Goal: Task Accomplishment & Management: Complete application form

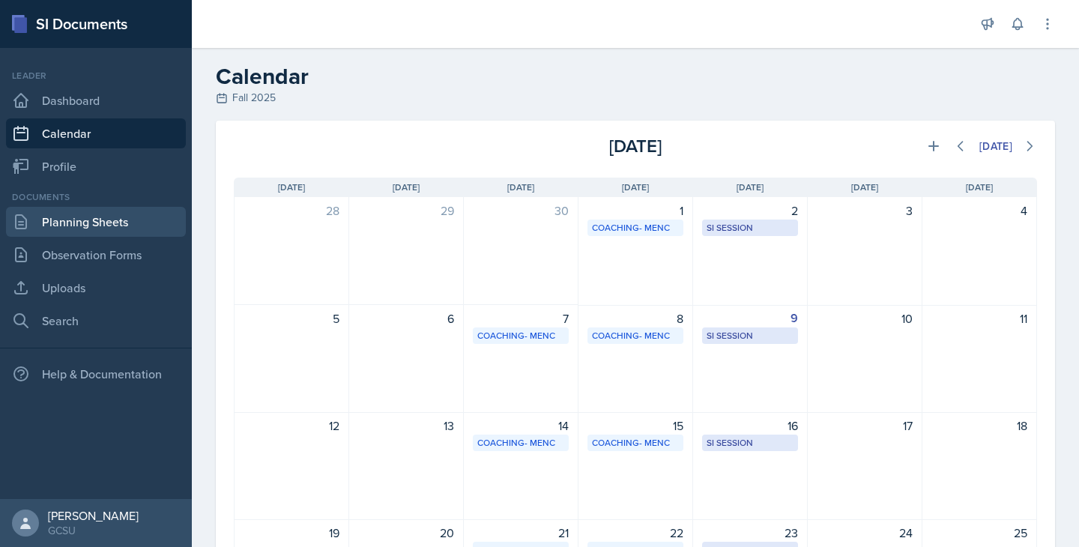
click at [98, 231] on link "Planning Sheets" at bounding box center [96, 222] width 180 height 30
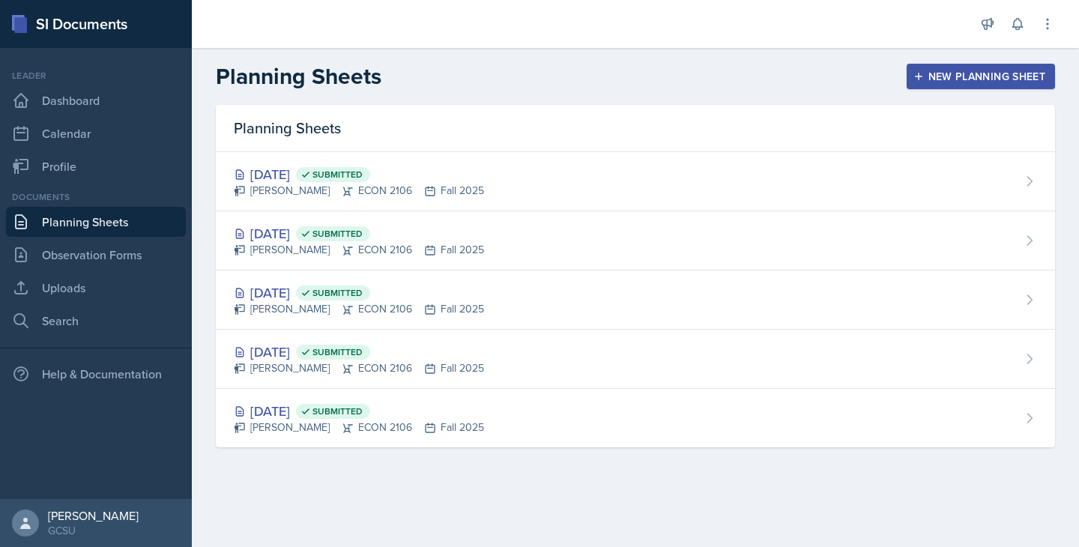
click at [968, 72] on div "New Planning Sheet" at bounding box center [980, 76] width 129 height 12
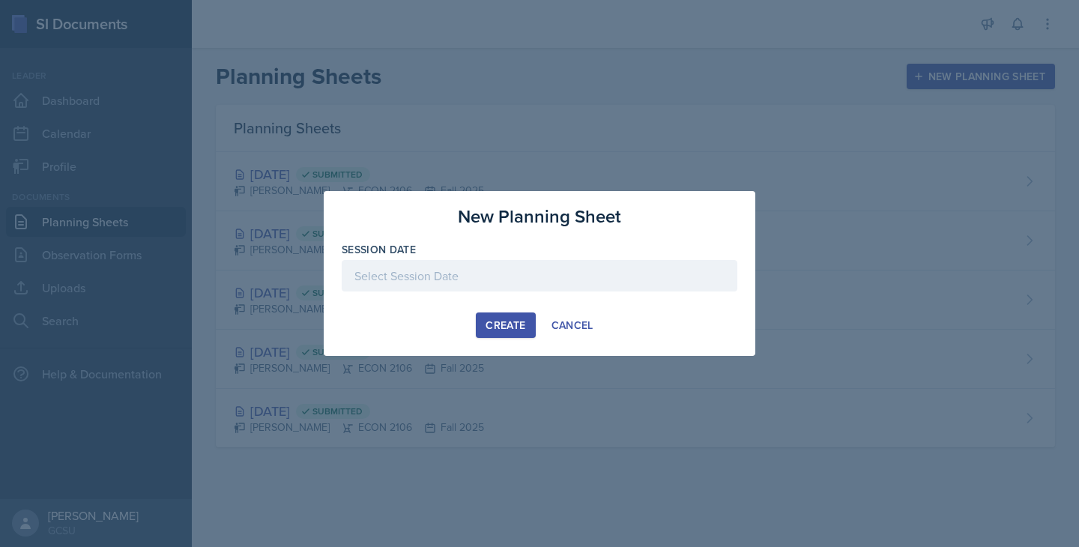
click at [466, 270] on div at bounding box center [540, 275] width 396 height 31
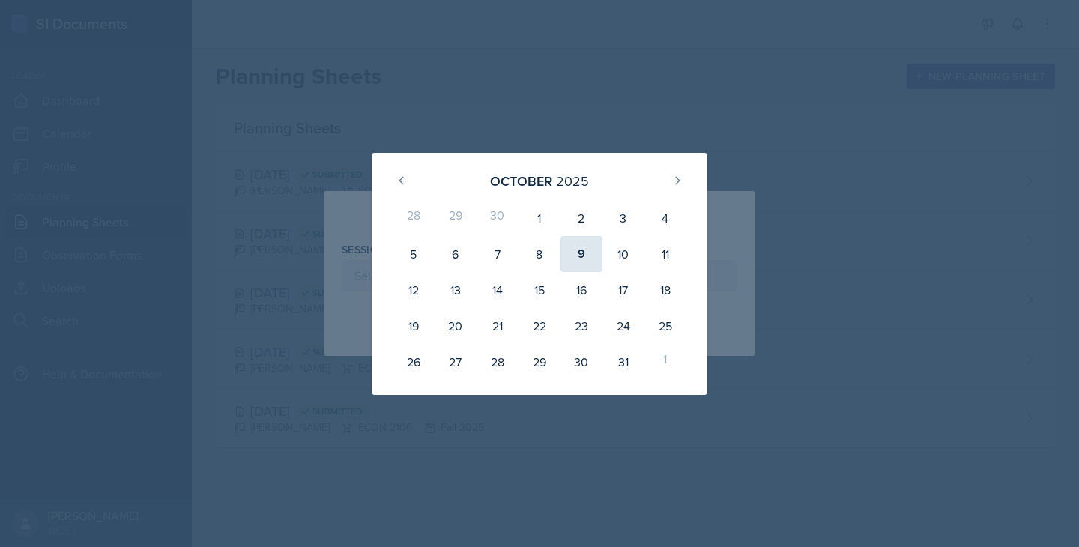
click at [582, 266] on div "9" at bounding box center [581, 254] width 42 height 36
type input "[DATE]"
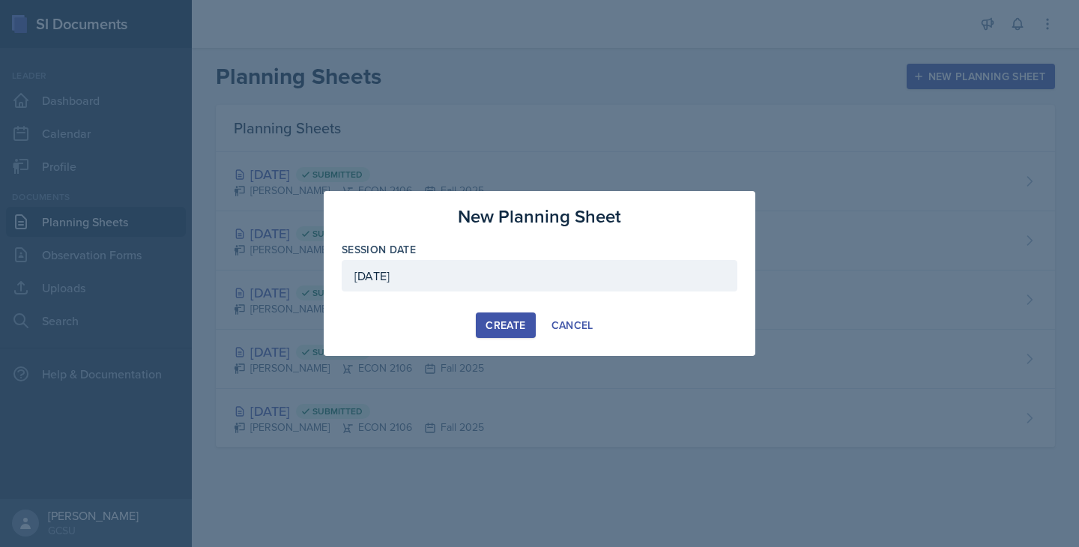
click at [497, 330] on div "Create" at bounding box center [506, 325] width 40 height 12
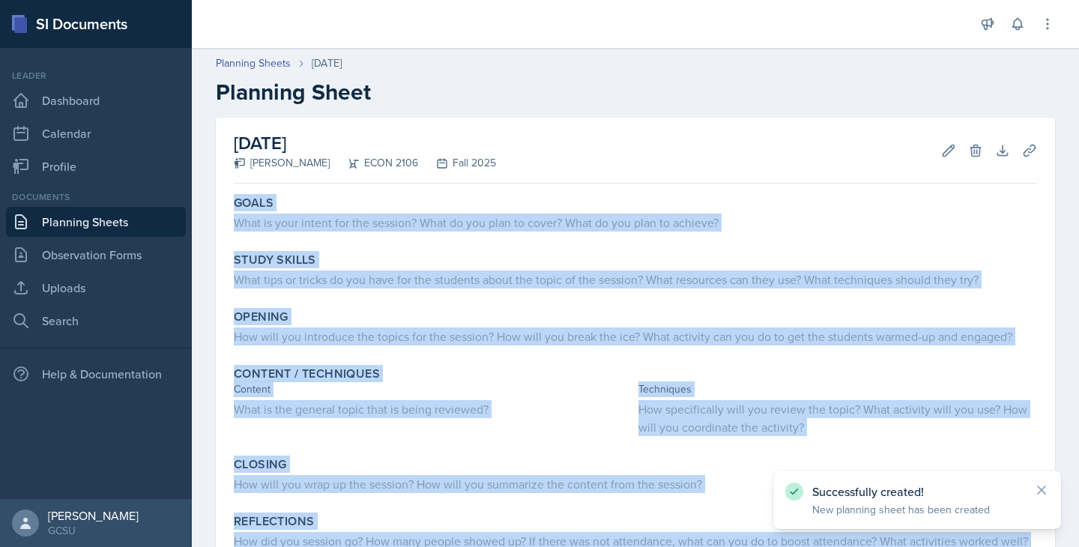
scroll to position [145, 0]
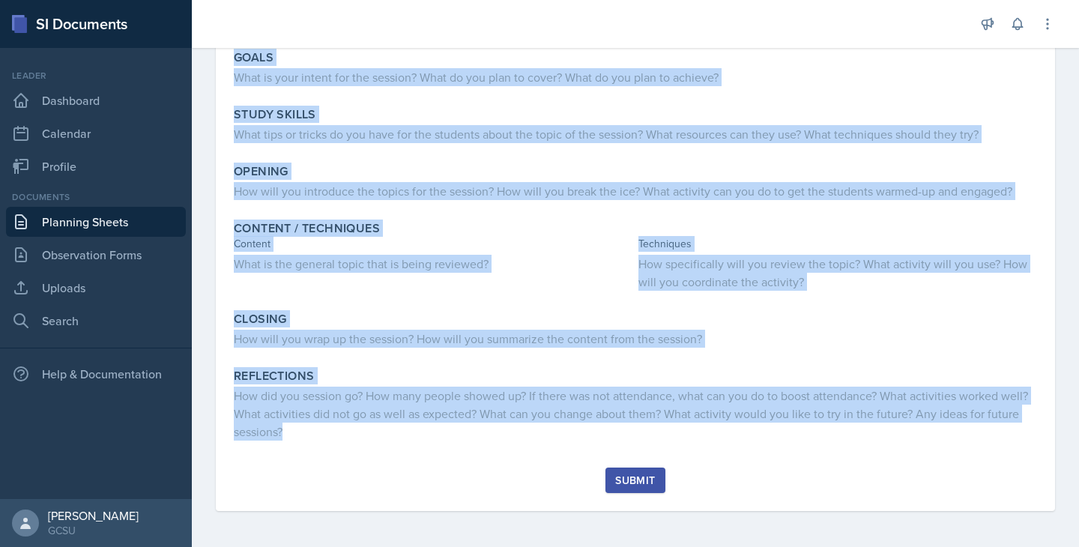
drag, startPoint x: 228, startPoint y: 196, endPoint x: 670, endPoint y: 450, distance: 509.5
click at [670, 450] on div "Goals What is your intent for the session? What do you plan to cover? What do y…" at bounding box center [635, 255] width 803 height 423
copy div "Goals What is your intent for the session? What do you plan to cover? What do y…"
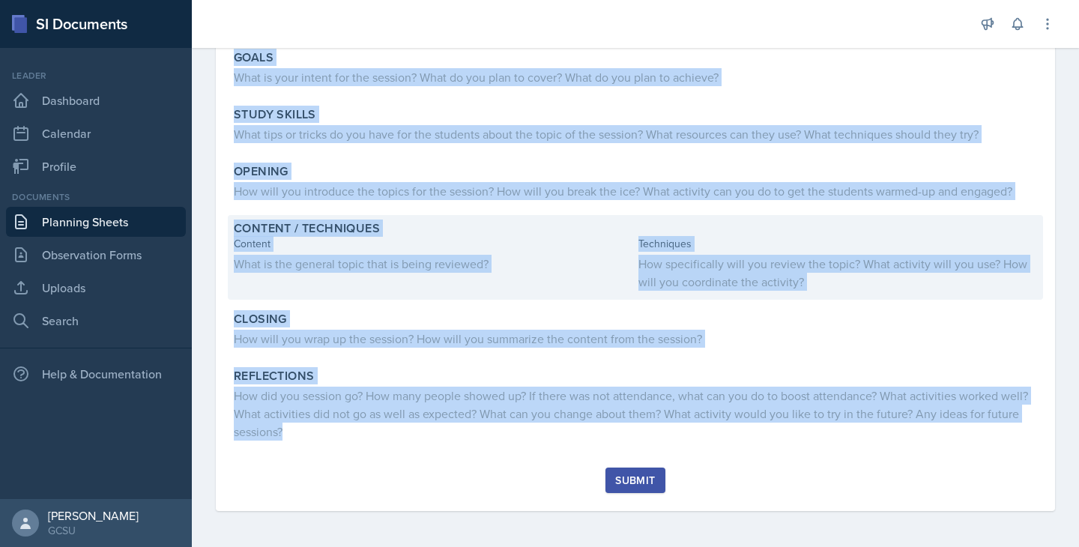
scroll to position [0, 0]
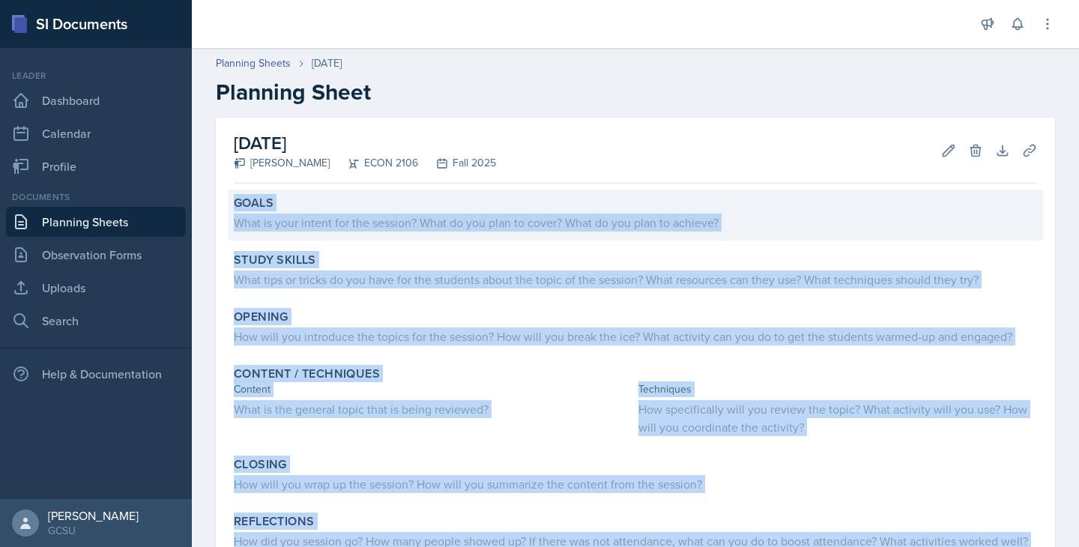
click at [374, 235] on div "Goals What is your intent for the session? What do you plan to cover? What do y…" at bounding box center [635, 215] width 815 height 51
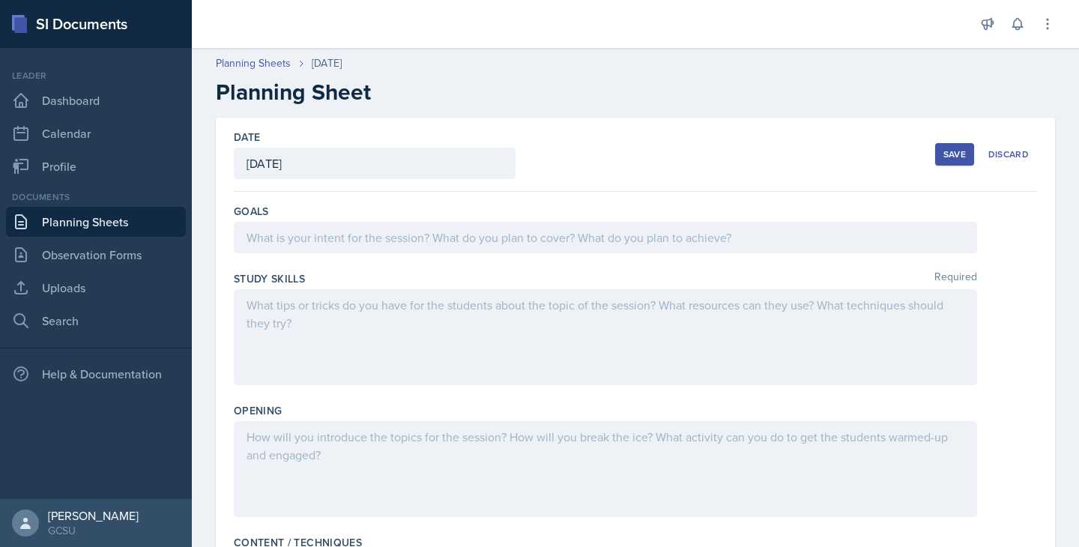
click at [338, 233] on div at bounding box center [605, 237] width 743 height 31
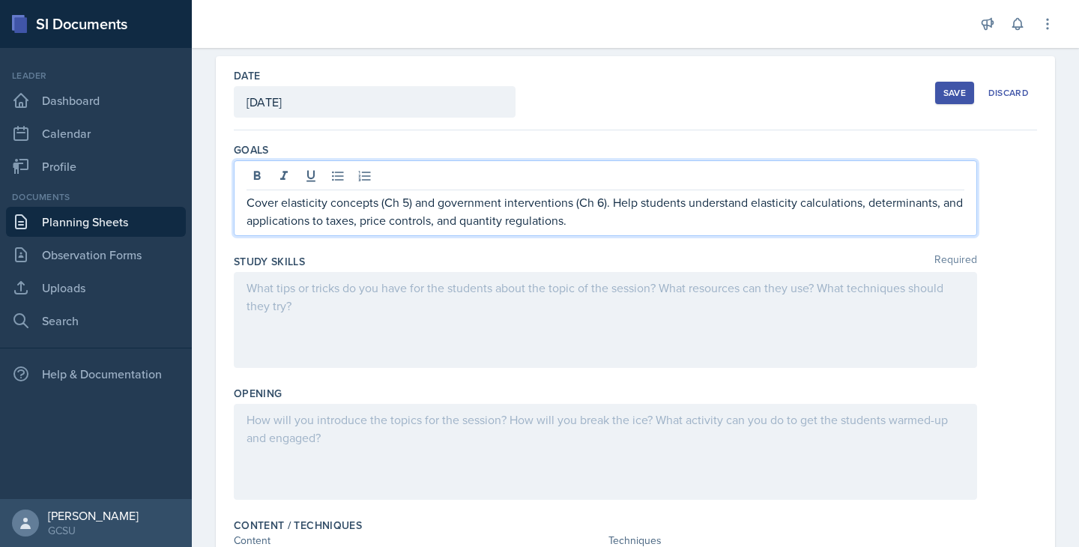
scroll to position [67, 0]
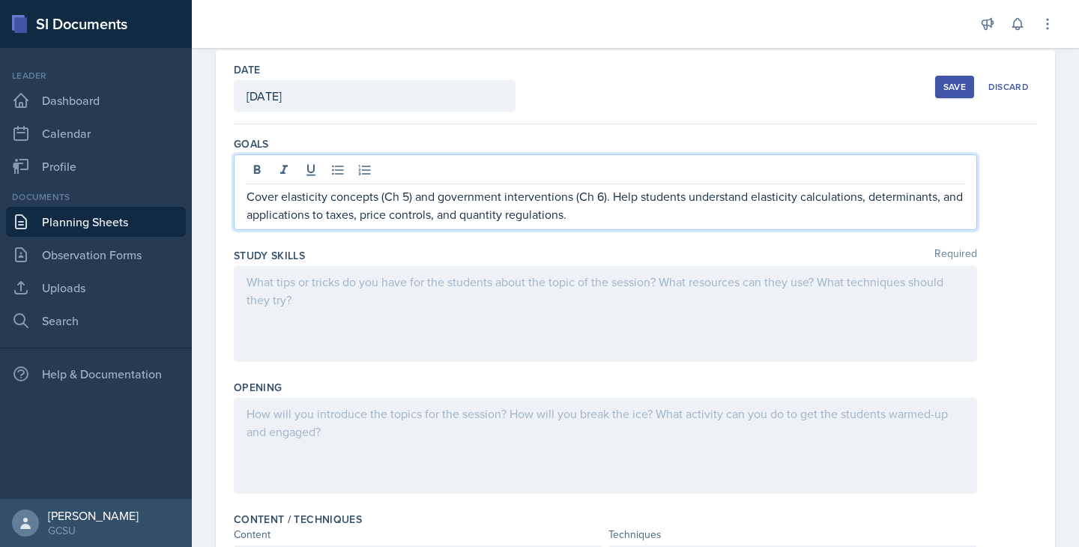
click at [443, 321] on div at bounding box center [605, 314] width 743 height 96
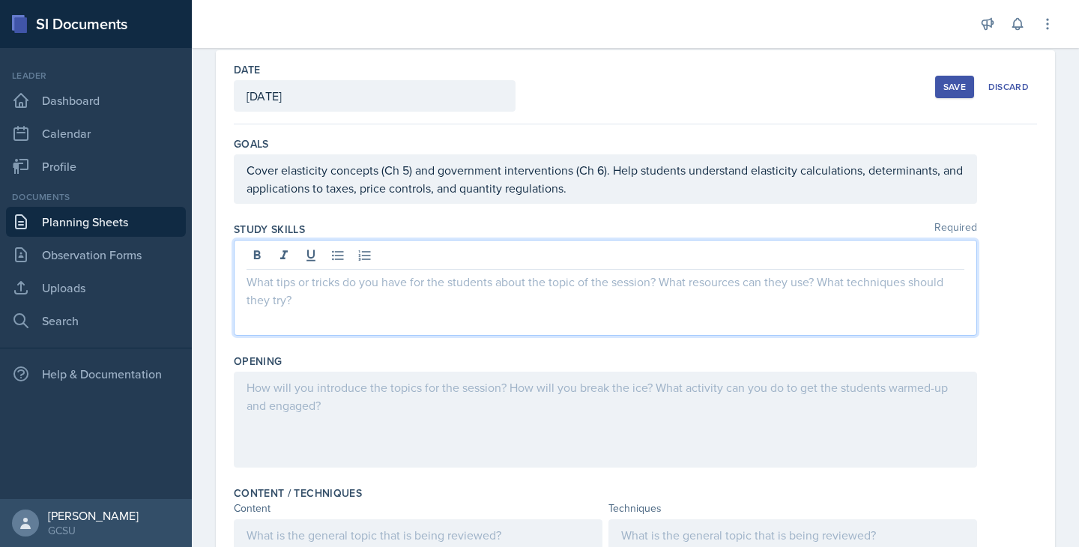
scroll to position [94, 0]
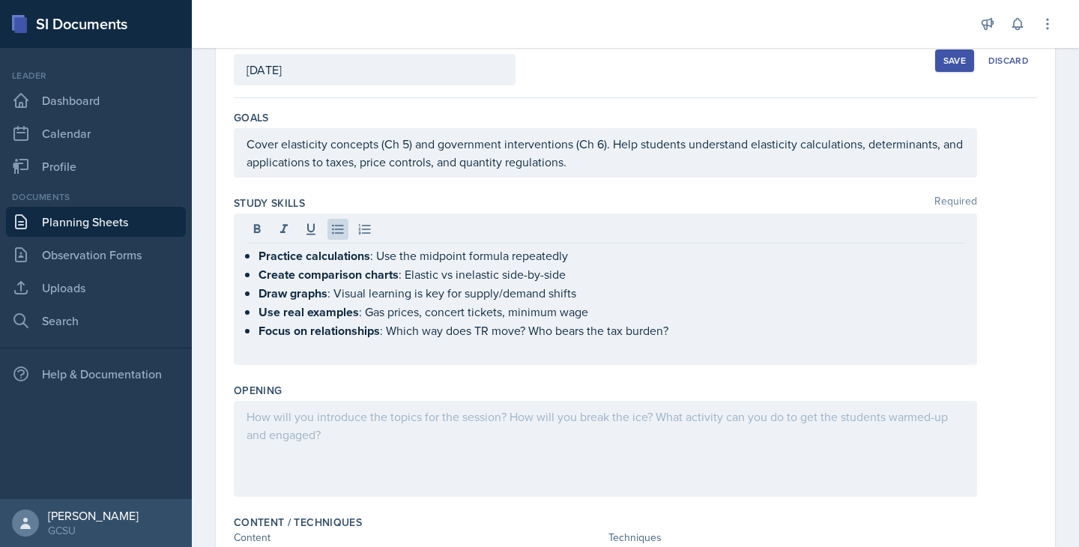
drag, startPoint x: 246, startPoint y: 253, endPoint x: 641, endPoint y: 336, distance: 403.5
click at [642, 336] on div "Practice calculations : Use the midpoint formula repeatedly Create comparison c…" at bounding box center [605, 289] width 743 height 151
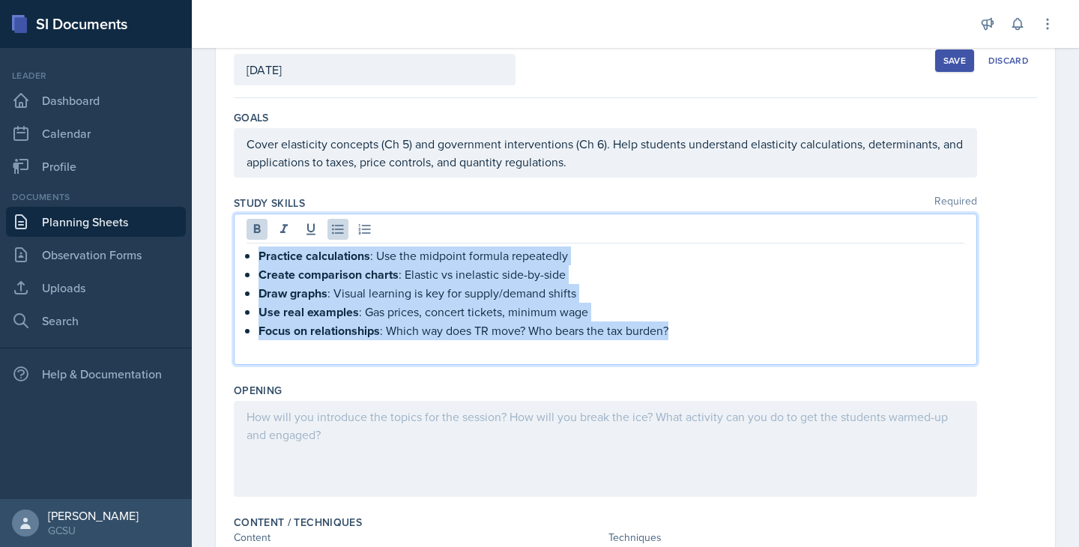
drag, startPoint x: 678, startPoint y: 334, endPoint x: 232, endPoint y: 231, distance: 457.7
click at [232, 231] on div "Date [DATE] [DATE] 28 29 30 1 2 3 4 5 6 7 8 9 10 11 12 13 14 15 16 17 18 19 20 …" at bounding box center [635, 492] width 839 height 937
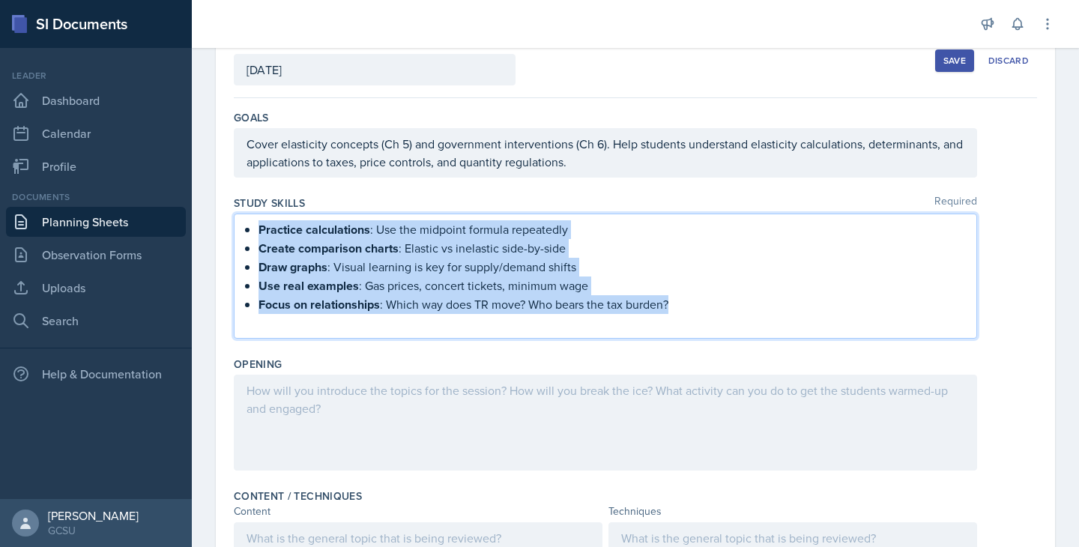
scroll to position [67, 0]
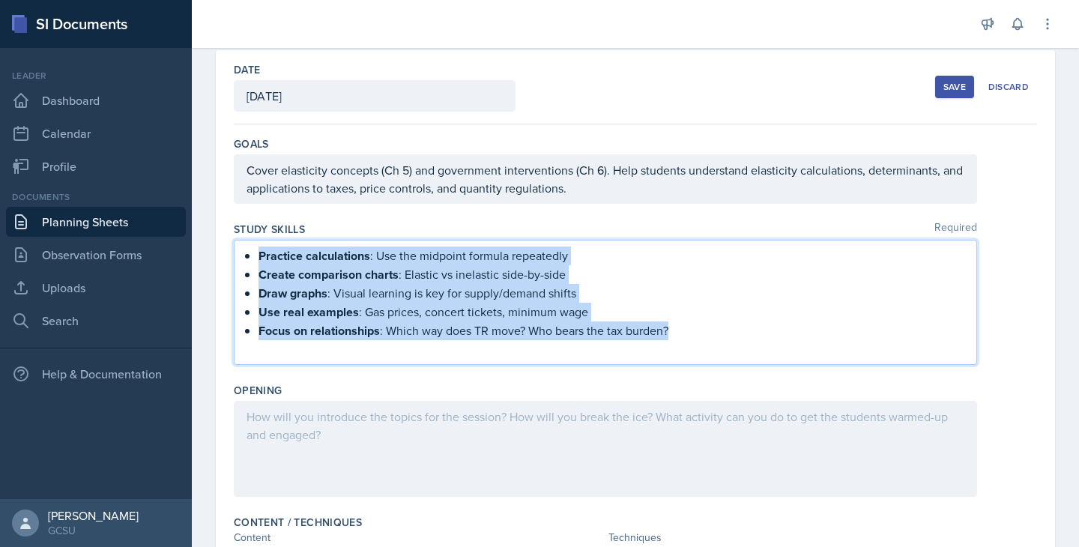
click at [268, 256] on strong "Practice calculations" at bounding box center [315, 255] width 112 height 17
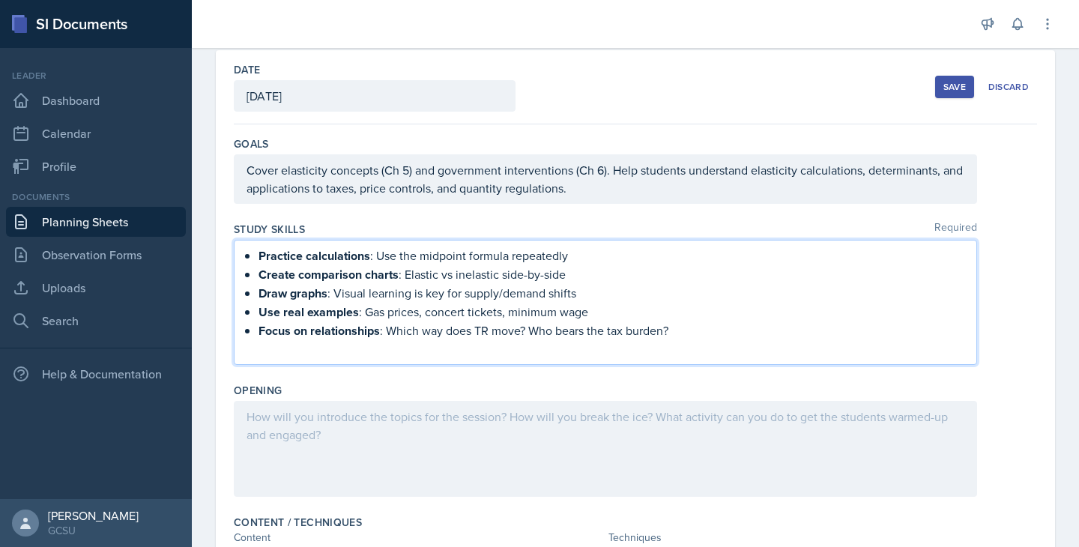
click at [291, 272] on strong "Create comparison charts" at bounding box center [329, 274] width 140 height 17
click at [707, 264] on p "Practice calculations : Use the midpoint formula repeatedly" at bounding box center [612, 256] width 706 height 19
click at [707, 265] on p "Create comparison charts : Elastic vs inelastic side-by-side" at bounding box center [612, 274] width 706 height 19
click at [686, 304] on p "Use real examples : Gas prices, concert tickets, minimum wage" at bounding box center [612, 312] width 706 height 19
click at [612, 384] on div "Opening" at bounding box center [635, 390] width 803 height 15
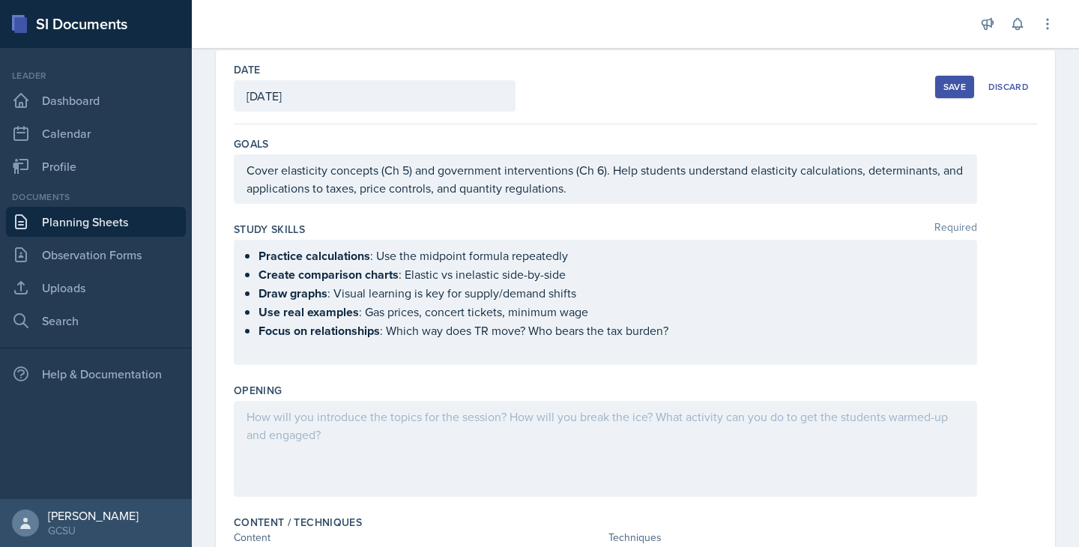
click at [442, 479] on div at bounding box center [605, 449] width 743 height 96
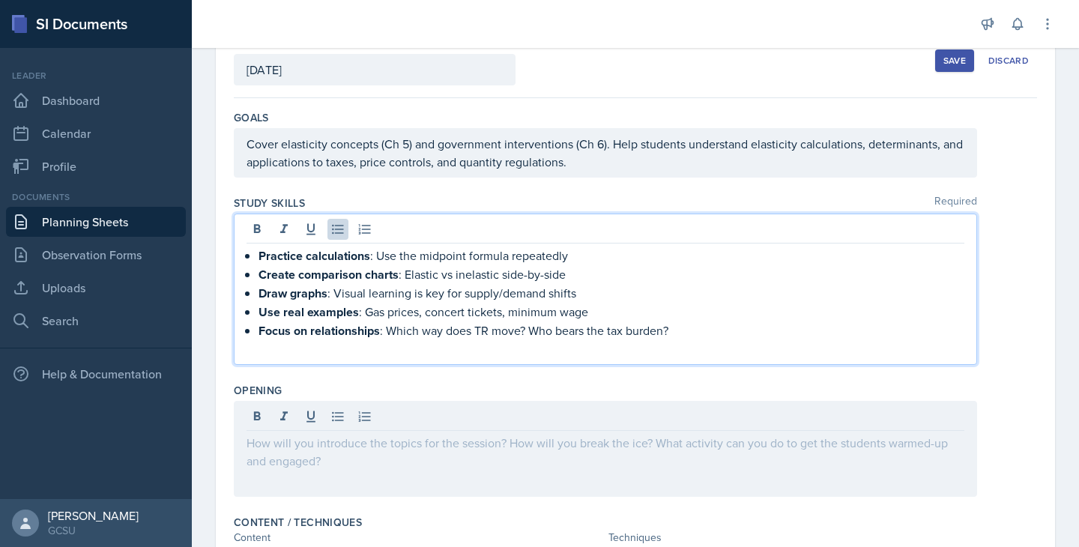
click at [647, 284] on p "Draw graphs : Visual learning is key for supply/demand shifts" at bounding box center [612, 293] width 706 height 19
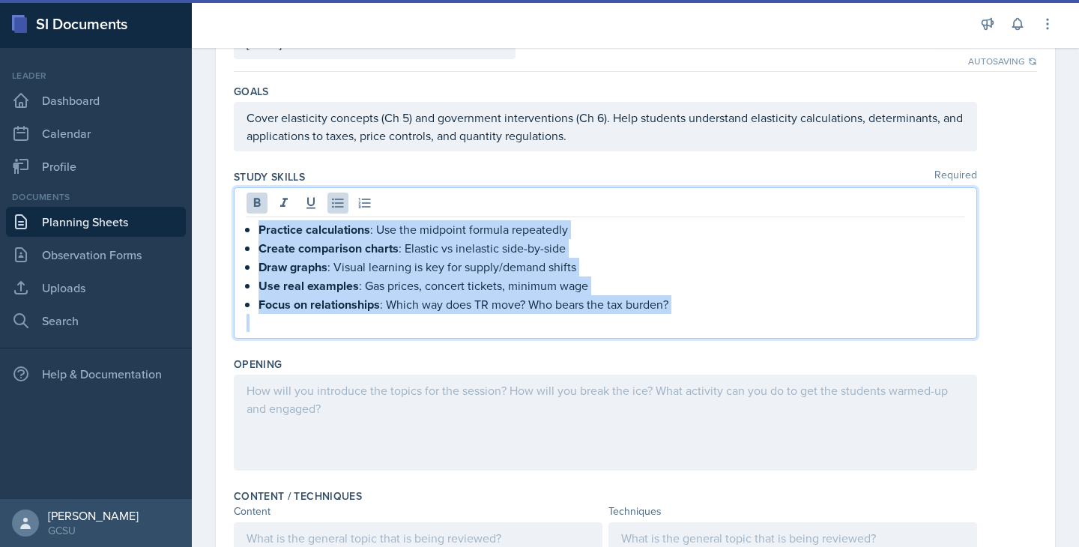
drag, startPoint x: 247, startPoint y: 229, endPoint x: 624, endPoint y: 317, distance: 387.7
click at [624, 317] on div "Practice calculations : Use the midpoint formula repeatedly Create comparison c…" at bounding box center [606, 276] width 718 height 112
click at [257, 200] on icon at bounding box center [257, 203] width 15 height 15
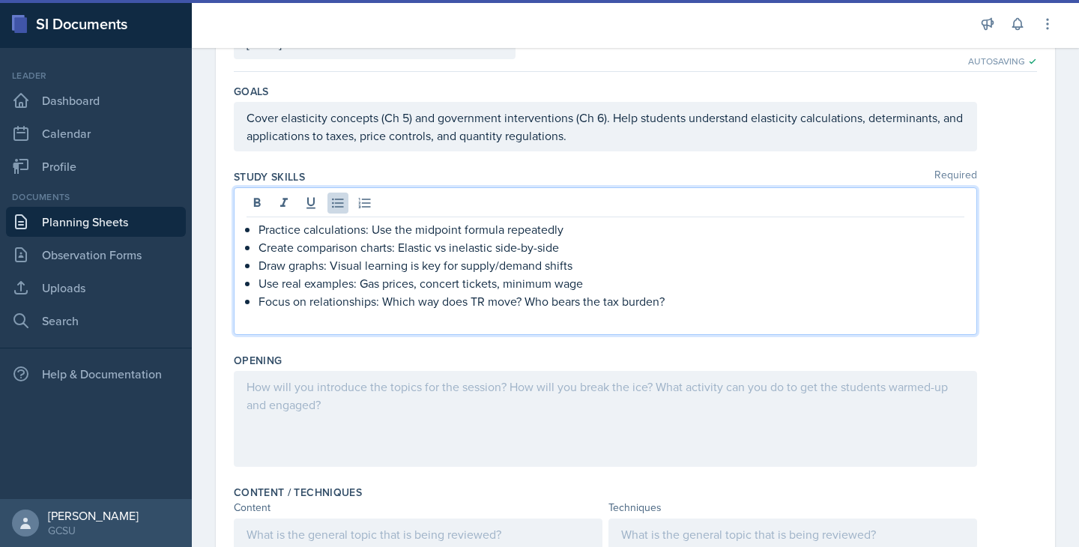
click at [642, 260] on p "Draw graphs: Visual learning is key for supply/demand shifts" at bounding box center [612, 265] width 706 height 18
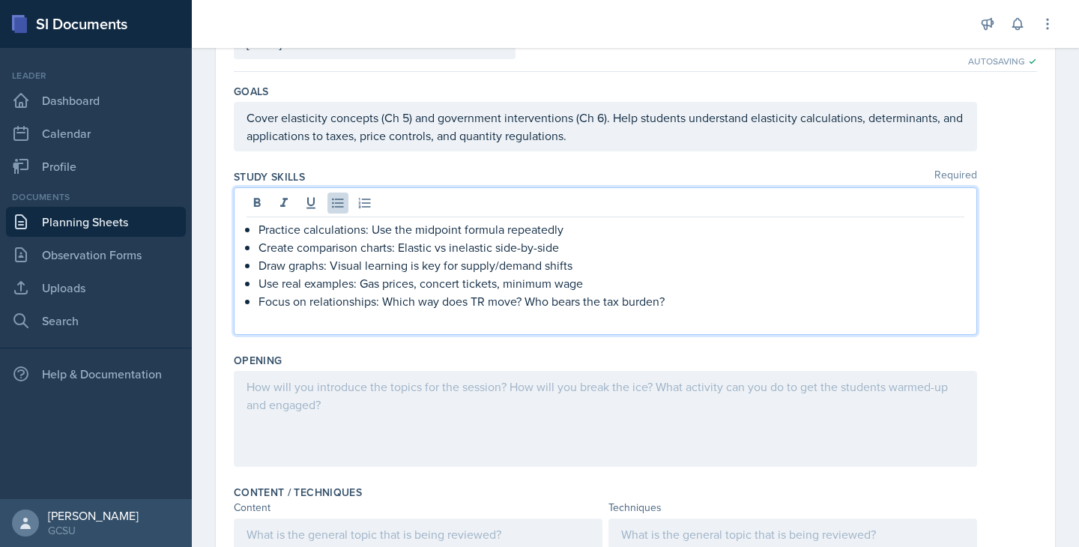
click at [692, 282] on p "Use real examples: Gas prices, concert tickets, minimum wage" at bounding box center [612, 283] width 706 height 18
click at [672, 313] on p at bounding box center [606, 319] width 718 height 18
drag, startPoint x: 369, startPoint y: 229, endPoint x: 591, endPoint y: 235, distance: 222.6
click at [591, 235] on p "Practice calculations: Use the midpoint formula repeatedly" at bounding box center [612, 229] width 706 height 18
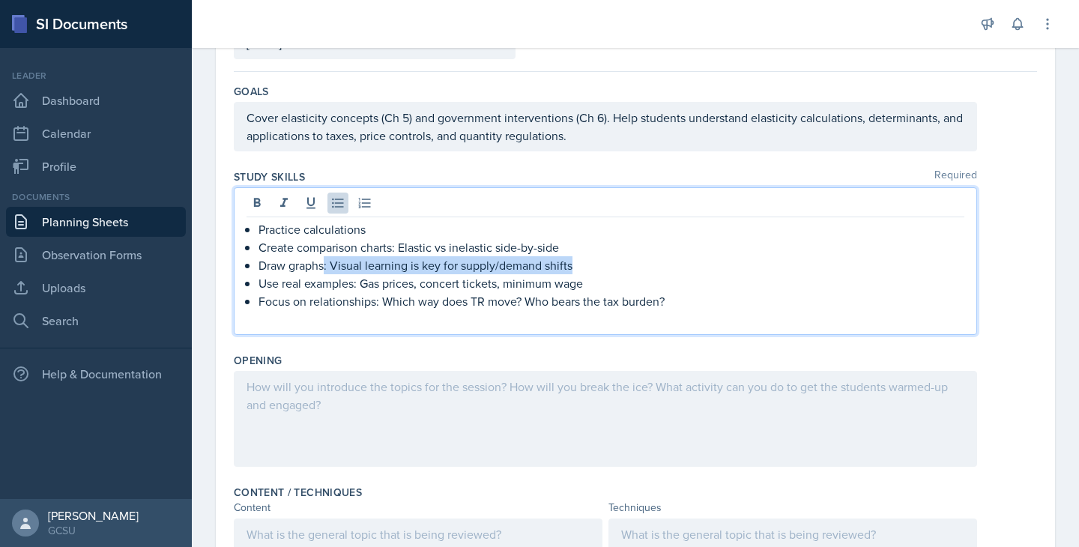
drag, startPoint x: 325, startPoint y: 267, endPoint x: 584, endPoint y: 265, distance: 258.5
click at [584, 265] on p "Draw graphs: Visual learning is key for supply/demand shifts" at bounding box center [612, 265] width 706 height 18
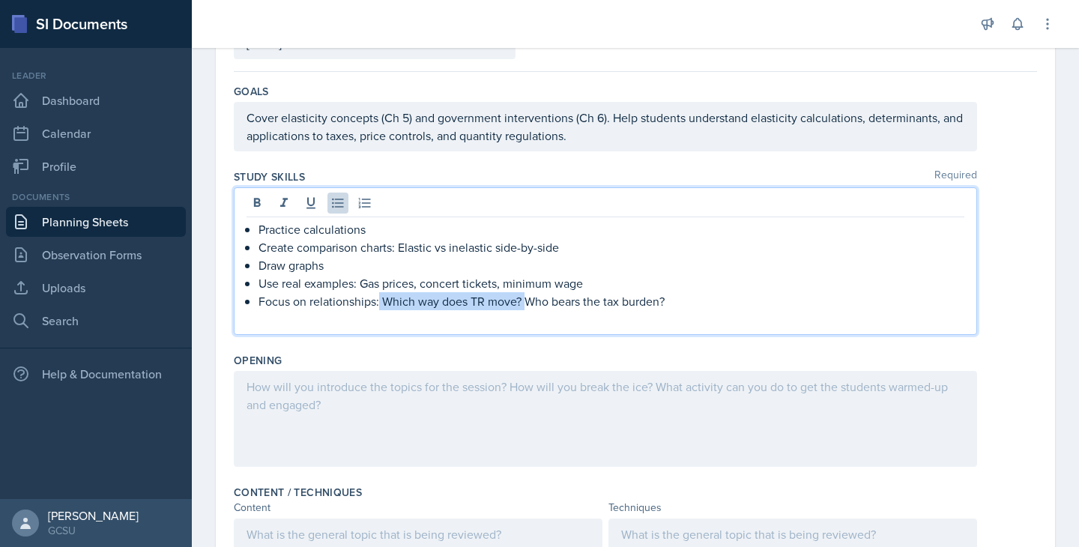
drag, startPoint x: 378, startPoint y: 302, endPoint x: 527, endPoint y: 302, distance: 148.4
click at [527, 302] on p "Focus on relationships: Which way does TR move? Who bears the tax burden?" at bounding box center [612, 301] width 706 height 18
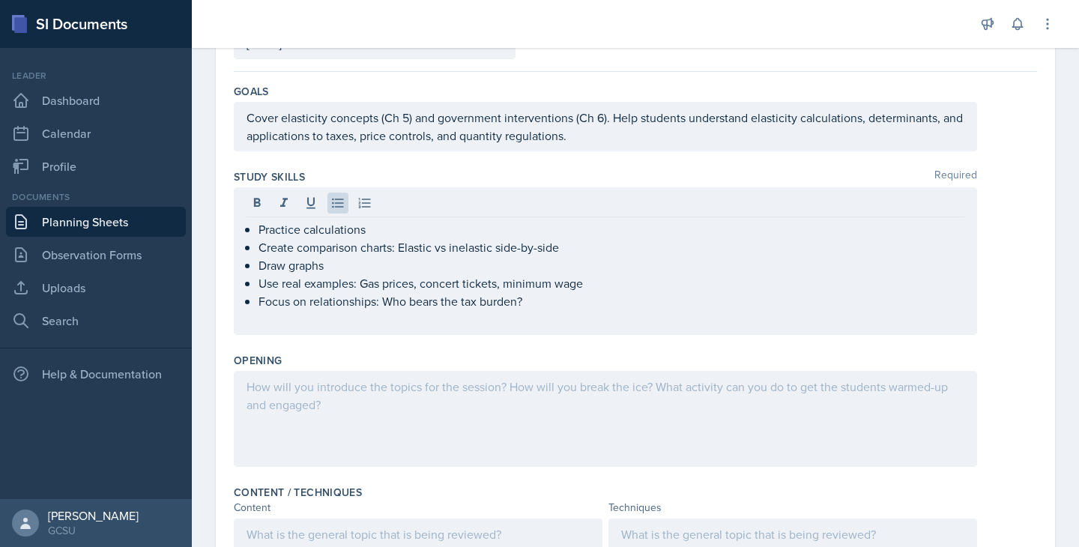
click at [319, 336] on div "Study Skills Required Practice calculations Create comparison charts: Elastic v…" at bounding box center [635, 255] width 803 height 184
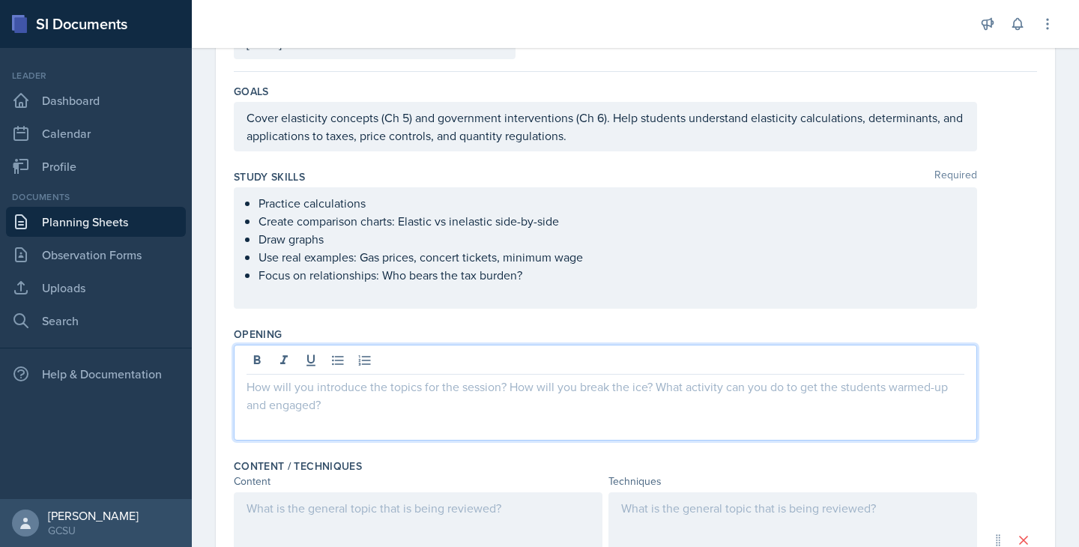
click at [324, 354] on div at bounding box center [605, 393] width 743 height 96
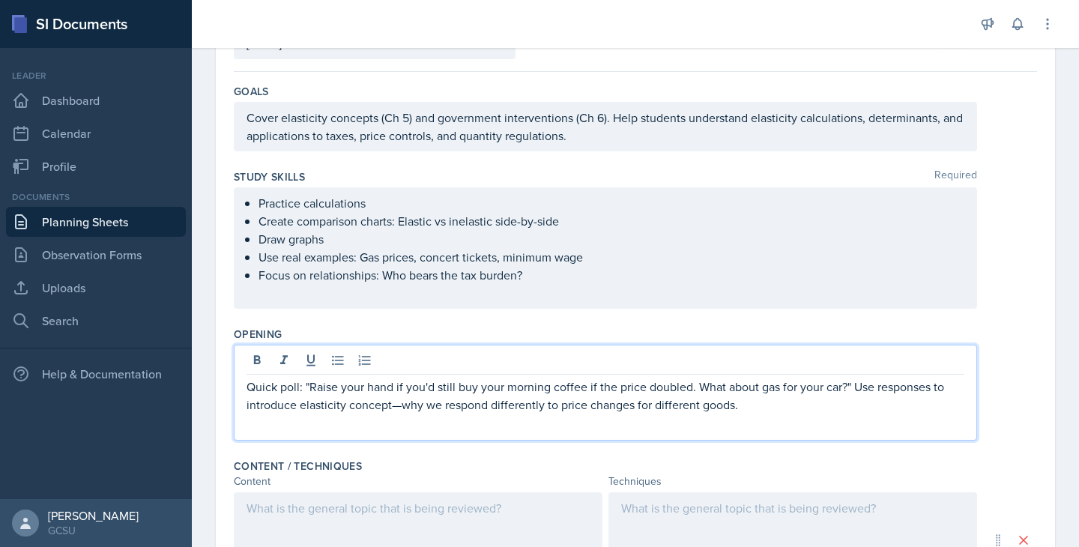
click at [282, 389] on p "Quick poll: "Raise your hand if you'd still buy your morning coffee if the pric…" at bounding box center [606, 396] width 718 height 36
drag, startPoint x: 286, startPoint y: 388, endPoint x: 220, endPoint y: 388, distance: 66.7
click at [220, 388] on div "Date [DATE] [DATE] 28 29 30 1 2 3 4 5 6 7 8 9 10 11 12 13 14 15 16 17 18 19 20 …" at bounding box center [635, 451] width 839 height 907
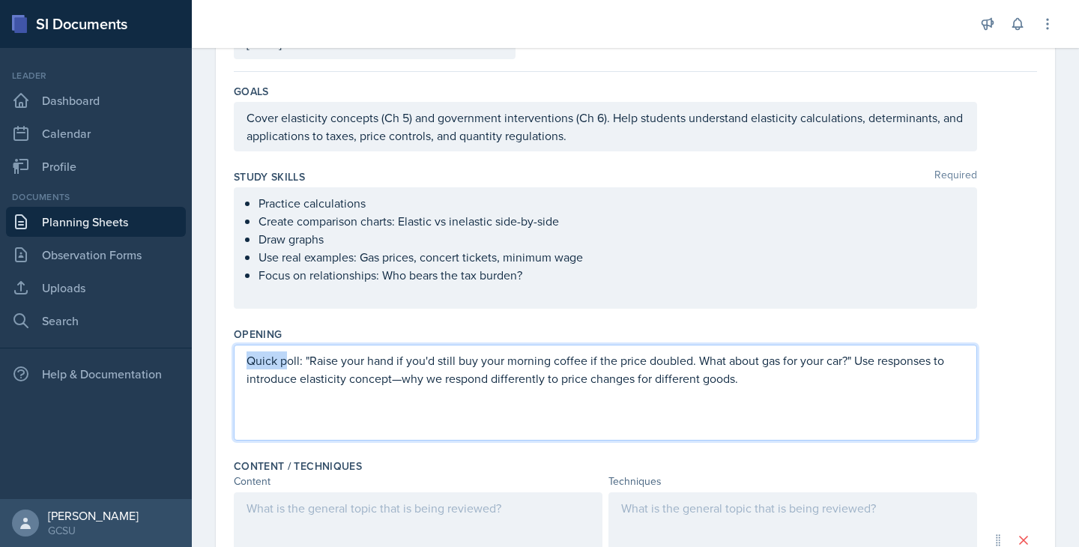
scroll to position [94, 0]
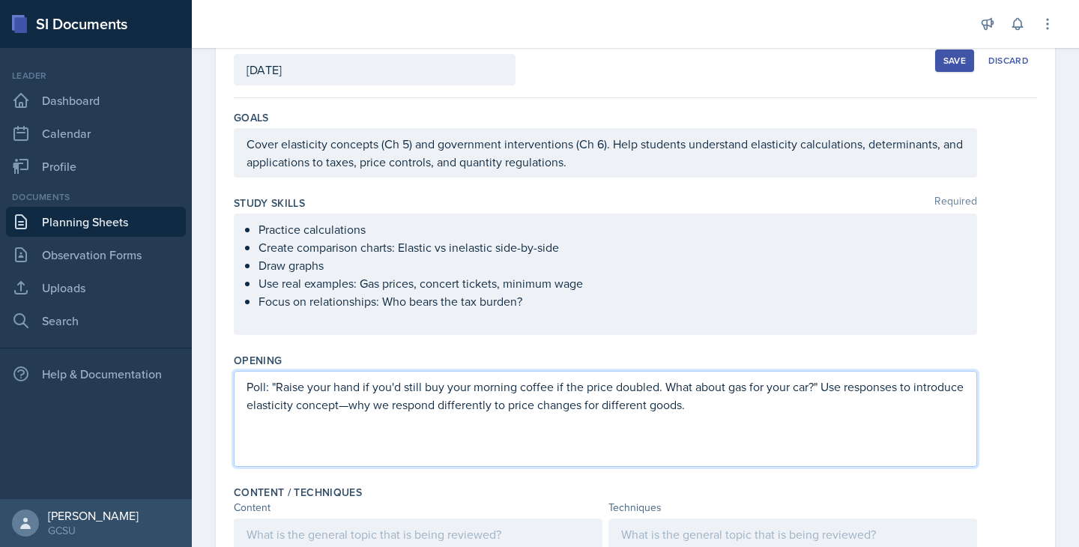
click at [315, 426] on div "Poll: "Raise your hand if you'd still buy your morning coffee if the price doub…" at bounding box center [605, 419] width 743 height 96
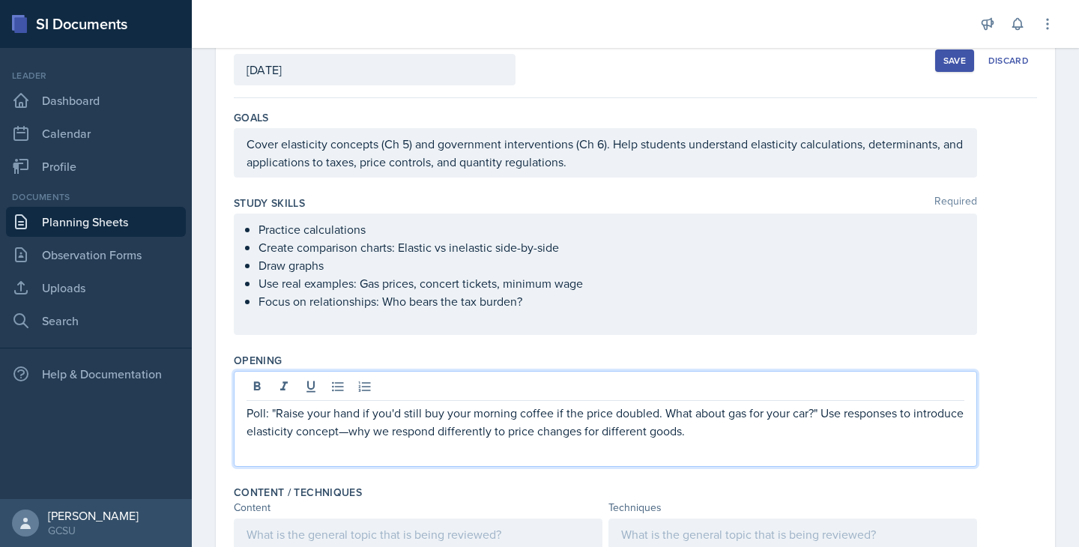
scroll to position [120, 0]
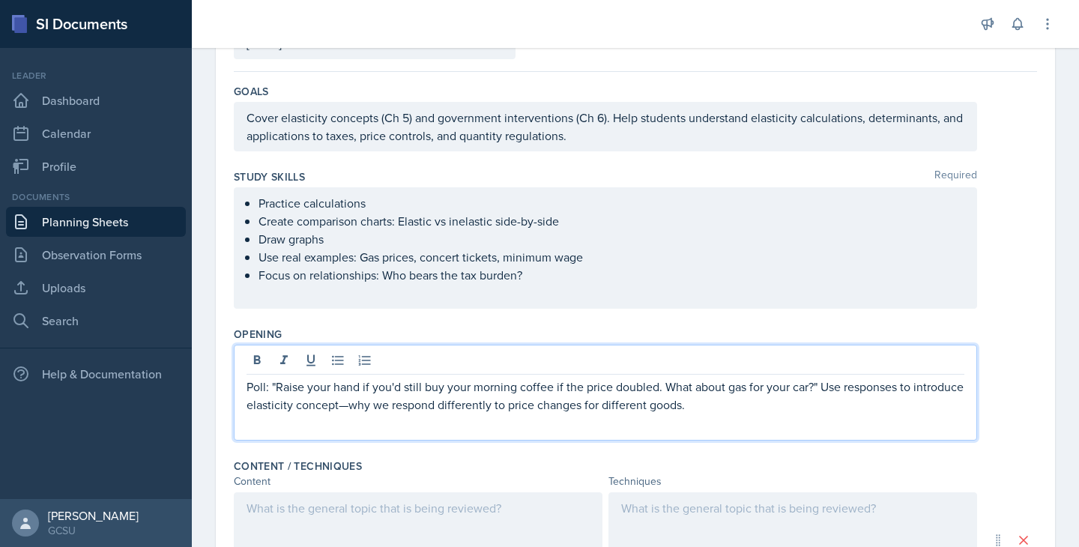
click at [779, 408] on p "Poll: "Raise your hand if you'd still buy your morning coffee if the price doub…" at bounding box center [606, 396] width 718 height 36
click at [402, 404] on p "Poll: "Raise your hand if you'd still buy your morning coffee if the price doub…" at bounding box center [606, 396] width 718 height 36
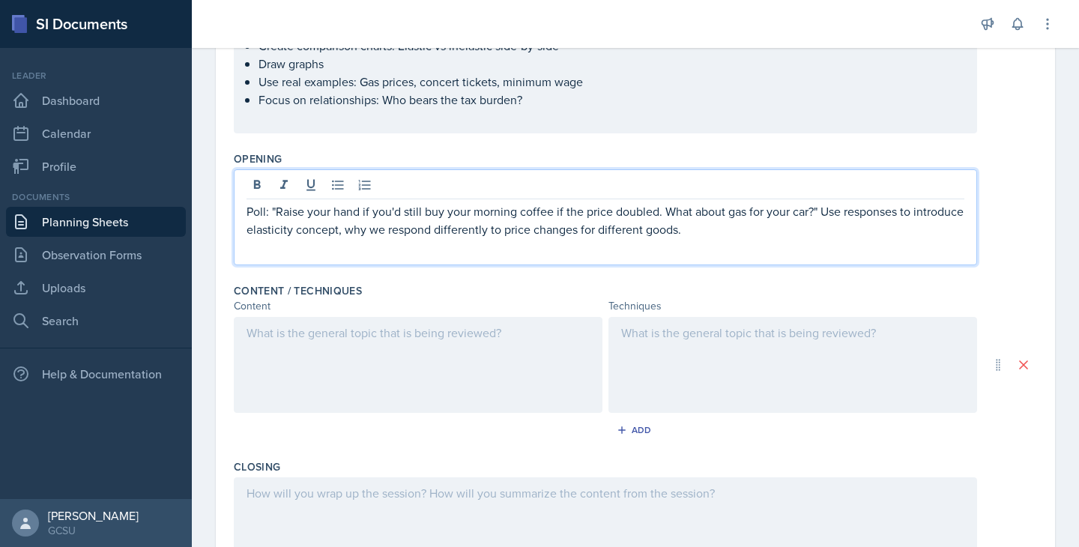
click at [421, 363] on div at bounding box center [418, 365] width 369 height 96
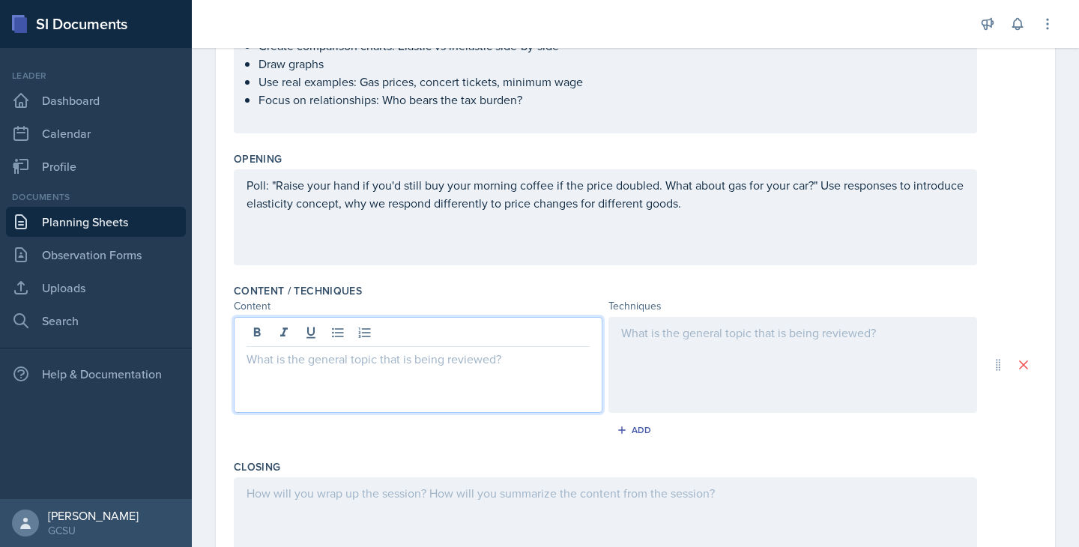
scroll to position [321, 0]
